Goal: Transaction & Acquisition: Book appointment/travel/reservation

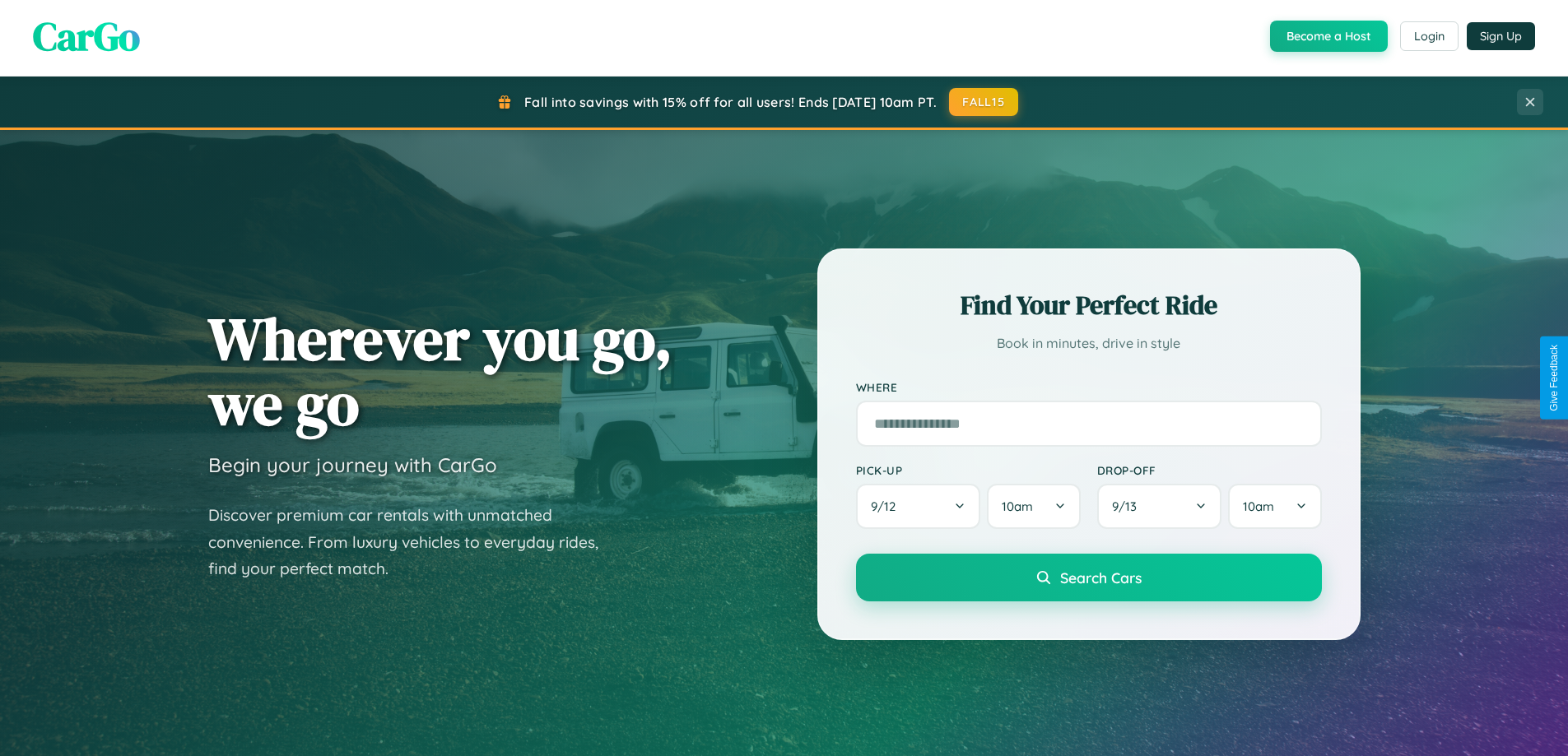
scroll to position [3167, 0]
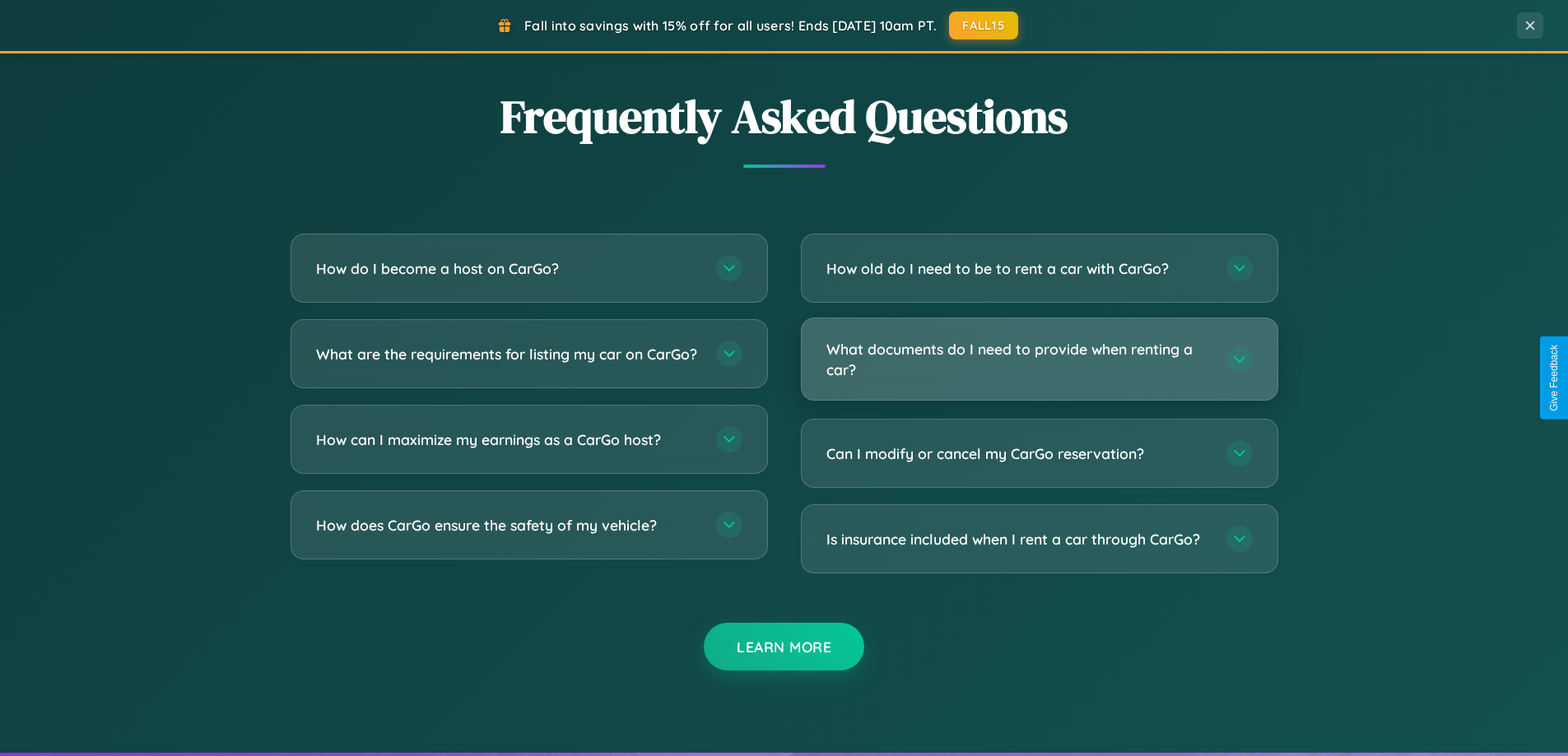
click at [1038, 360] on h3 "What documents do I need to provide when renting a car?" at bounding box center [1018, 359] width 384 height 40
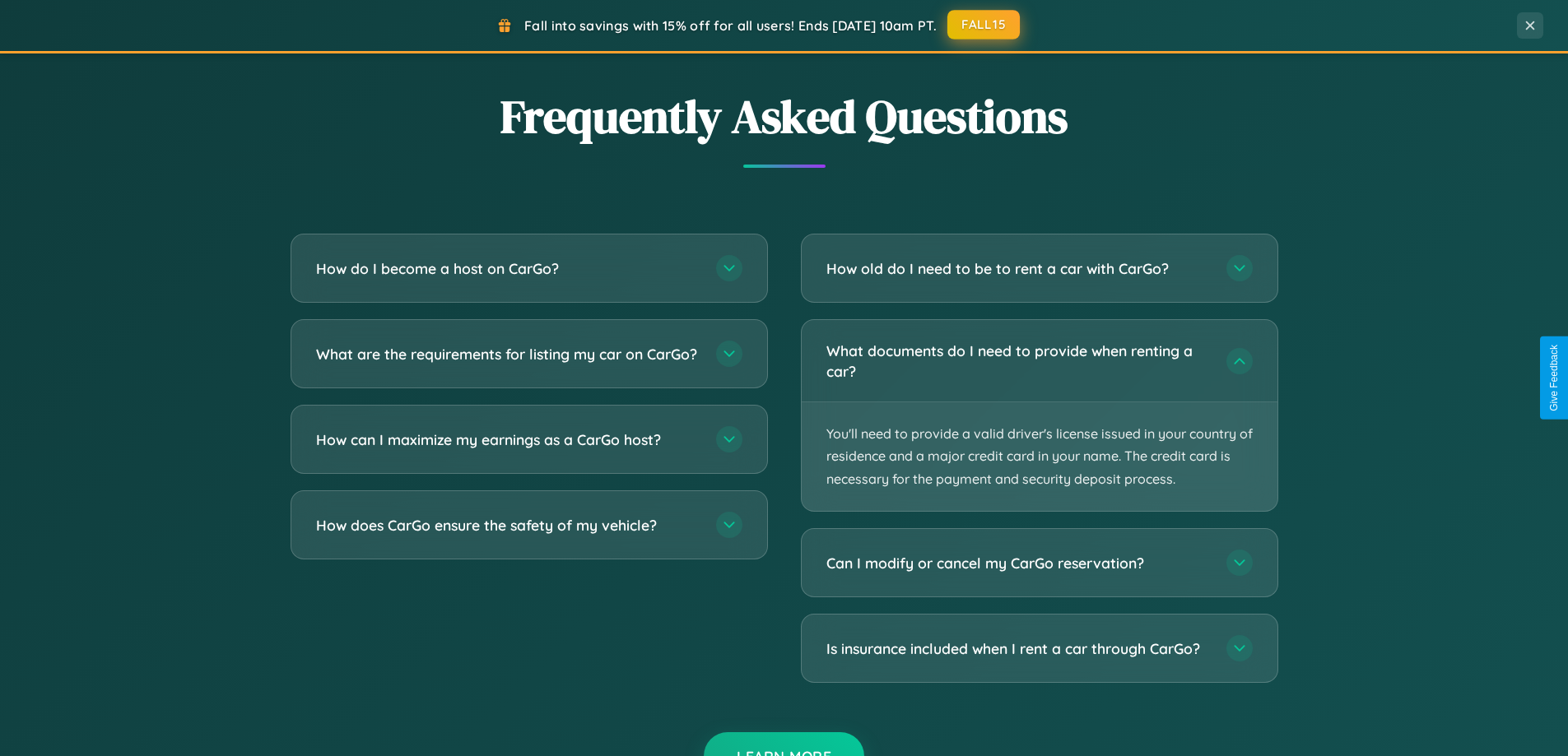
click at [984, 25] on button "FALL15" at bounding box center [983, 24] width 73 height 30
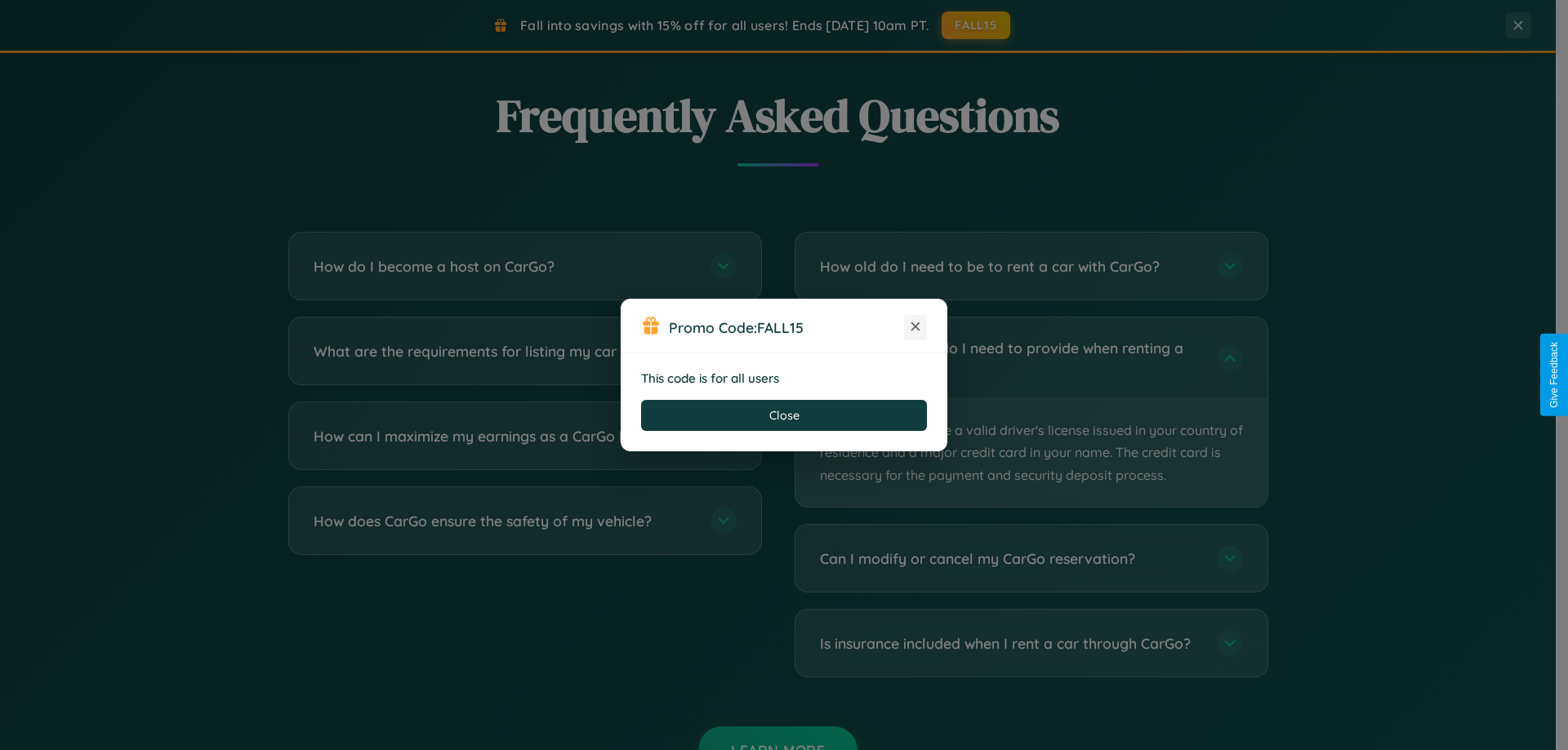
click at [916, 328] on icon at bounding box center [915, 326] width 16 height 16
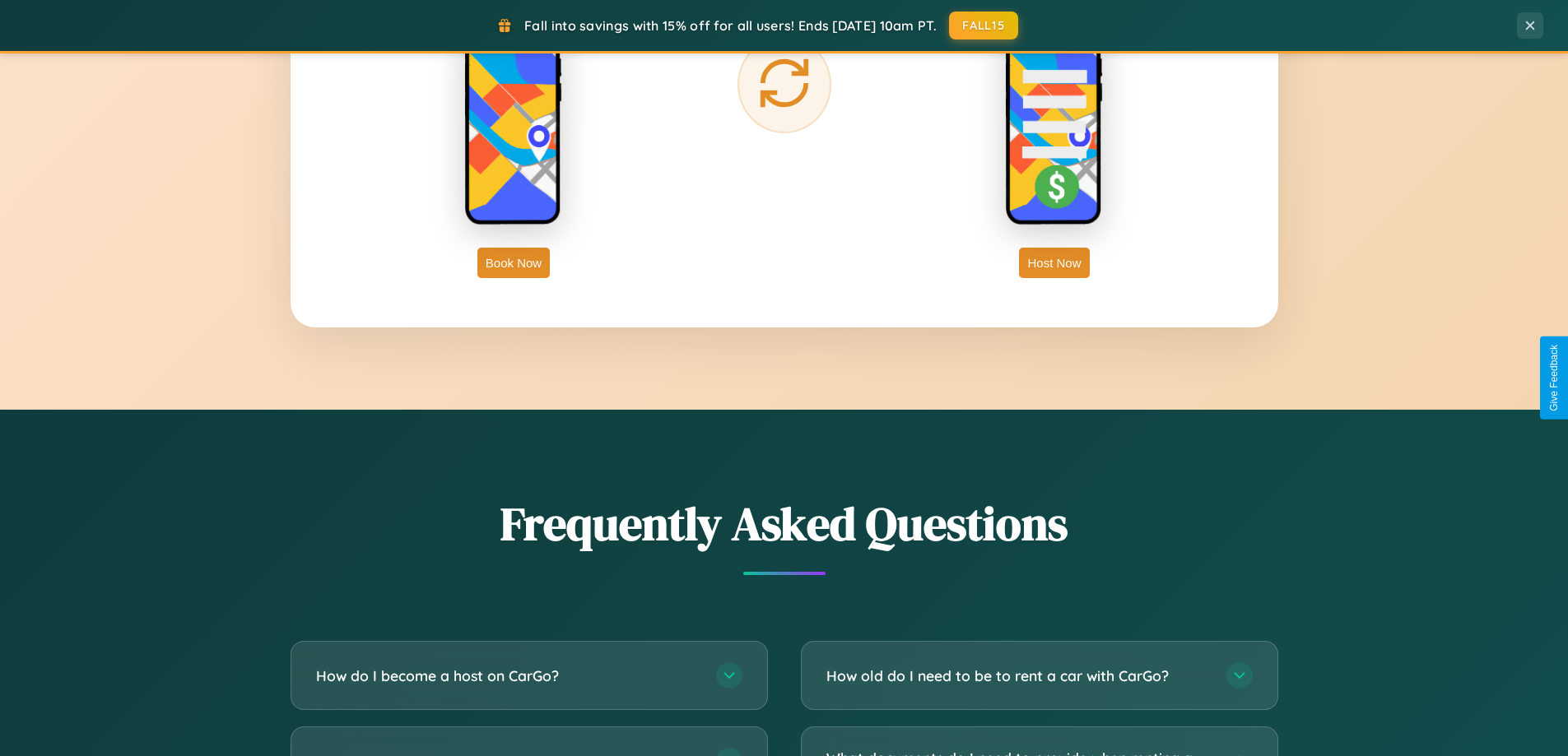
scroll to position [2644, 0]
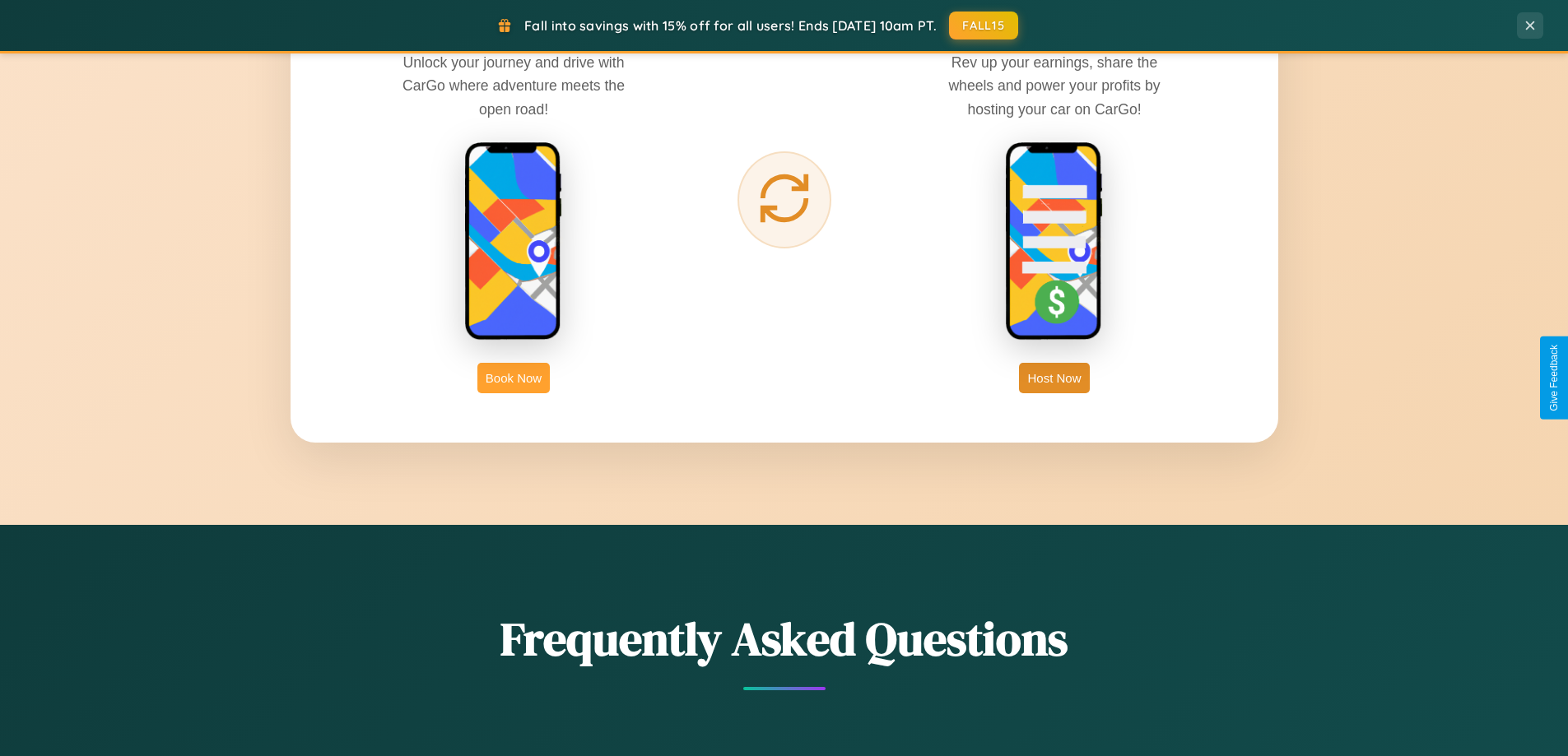
click at [513, 378] on button "Book Now" at bounding box center [513, 378] width 73 height 31
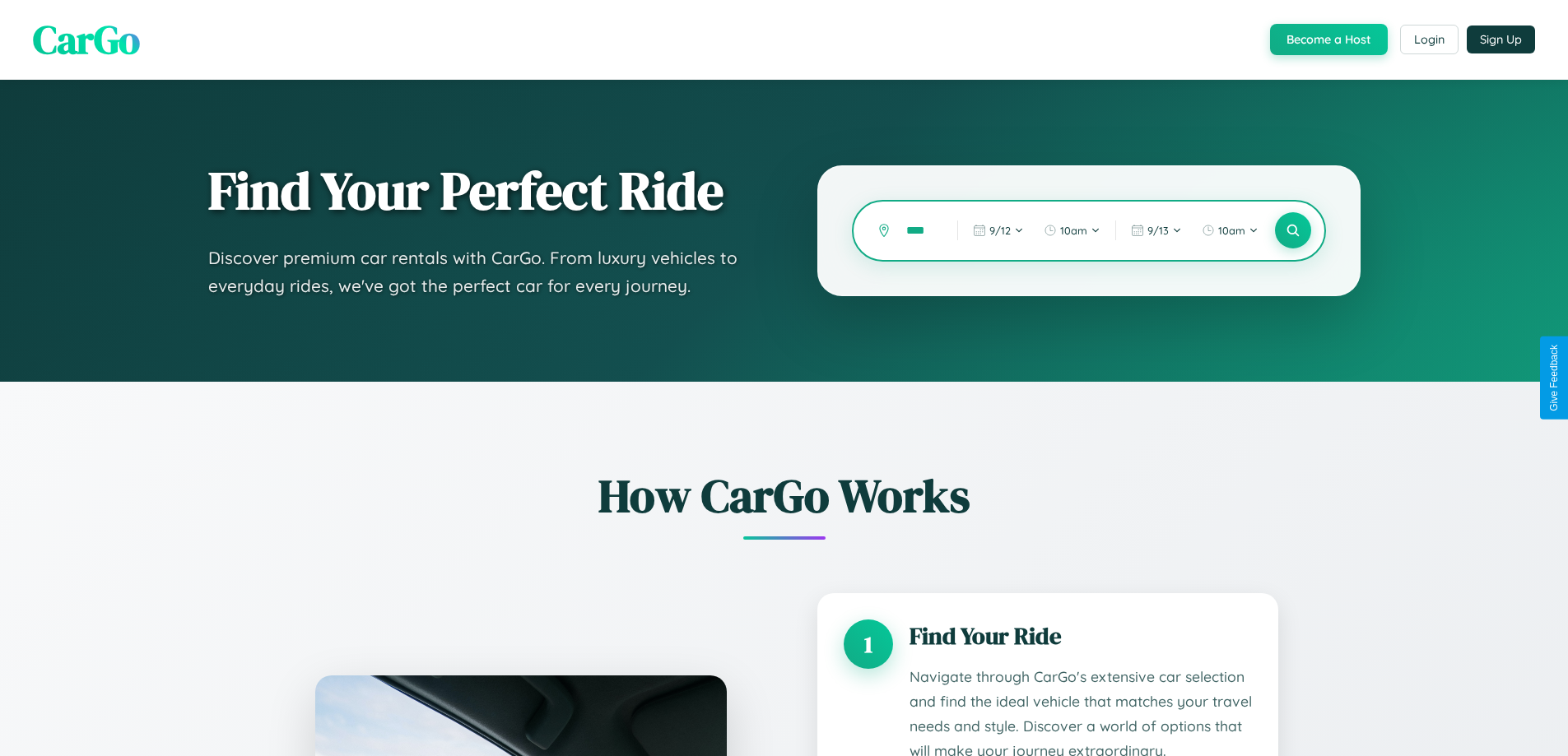
scroll to position [0, 4]
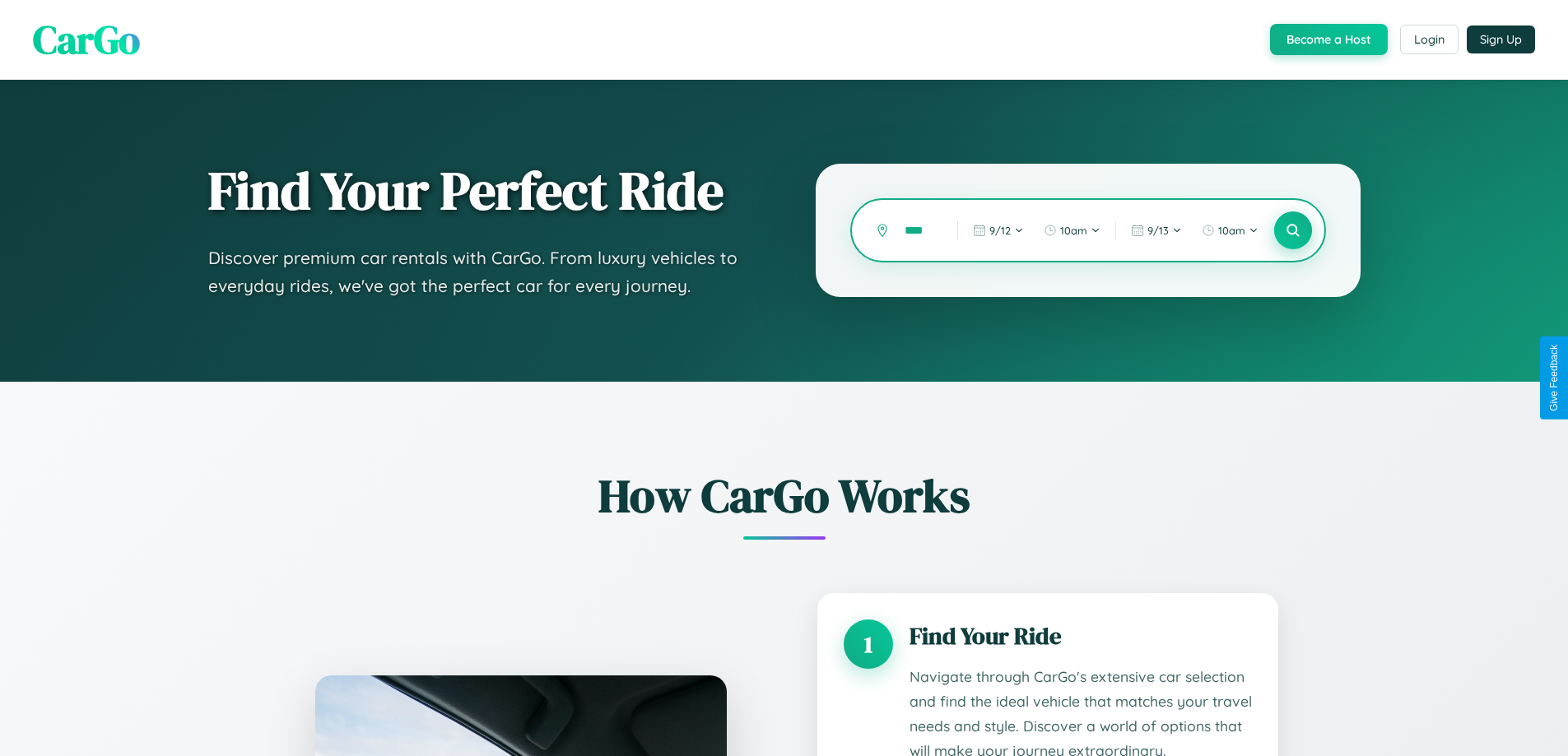
type input "****"
click at [1292, 230] on icon at bounding box center [1292, 231] width 15 height 15
